Goal: Transaction & Acquisition: Purchase product/service

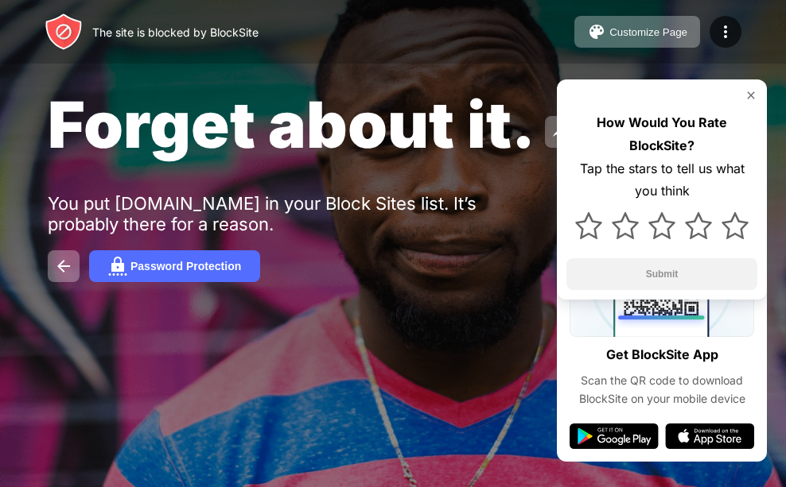
click at [748, 95] on img at bounding box center [750, 95] width 13 height 13
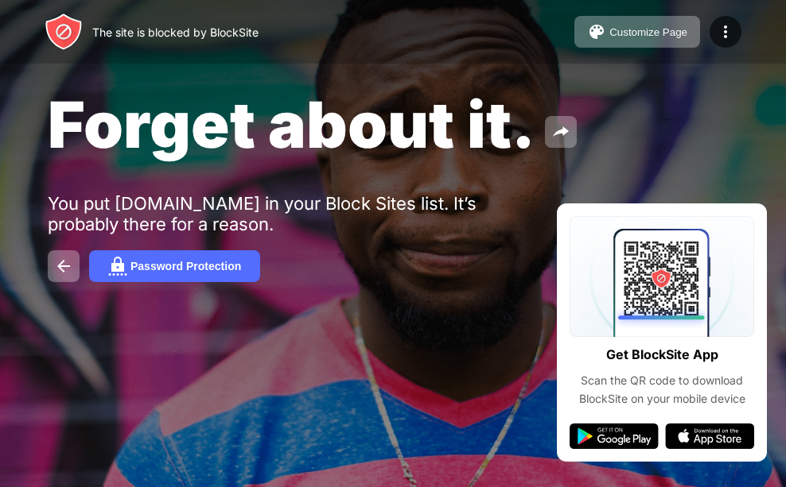
click at [748, 91] on div "Forget about it. You put youtube.com in your Block Sites list. It’s probably th…" at bounding box center [393, 184] width 786 height 368
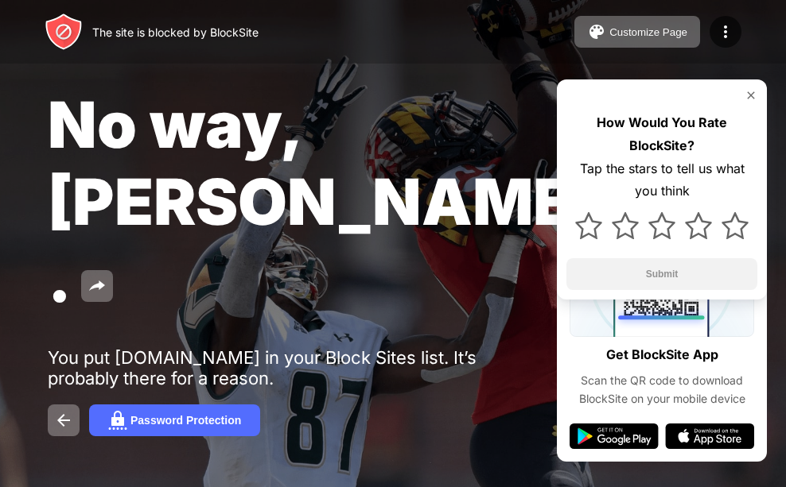
click at [752, 92] on img at bounding box center [750, 95] width 13 height 13
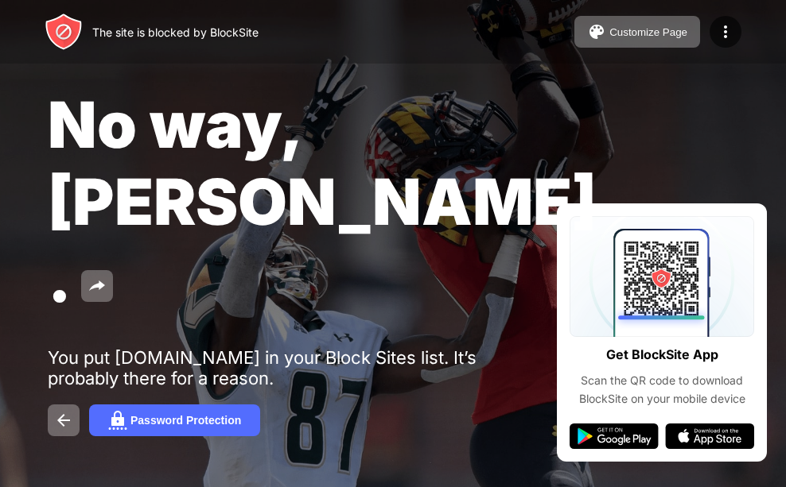
click at [619, 443] on img at bounding box center [613, 436] width 89 height 25
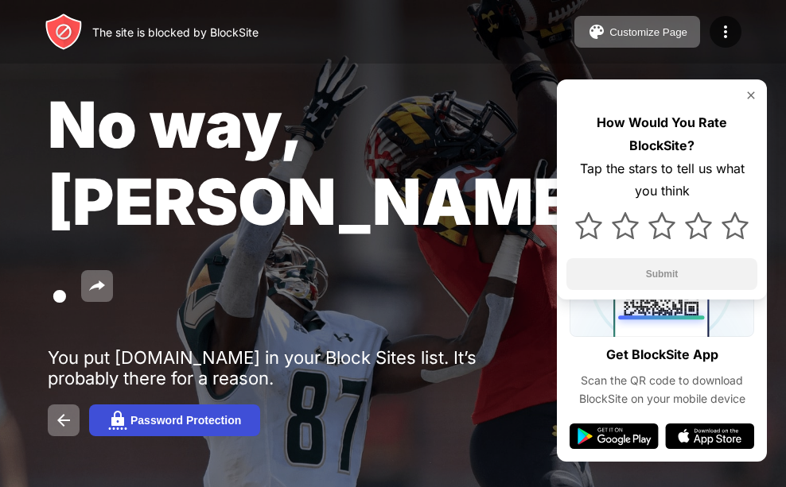
click at [123, 411] on img at bounding box center [117, 420] width 19 height 19
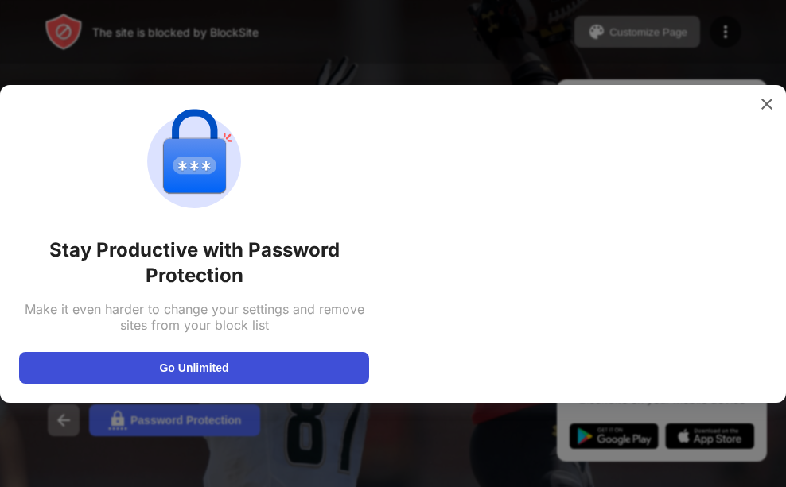
click at [161, 365] on button "Go Unlimited" at bounding box center [194, 368] width 350 height 32
